Goal: Information Seeking & Learning: Learn about a topic

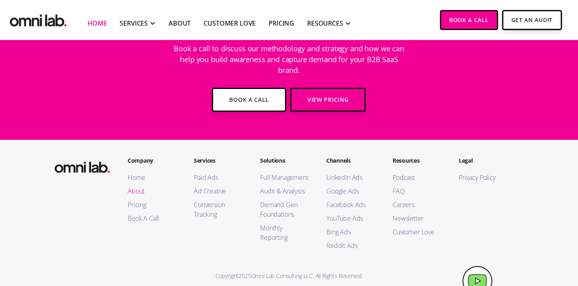
click at [137, 186] on link "About" at bounding box center [153, 191] width 50 height 10
